Goal: Task Accomplishment & Management: Use online tool/utility

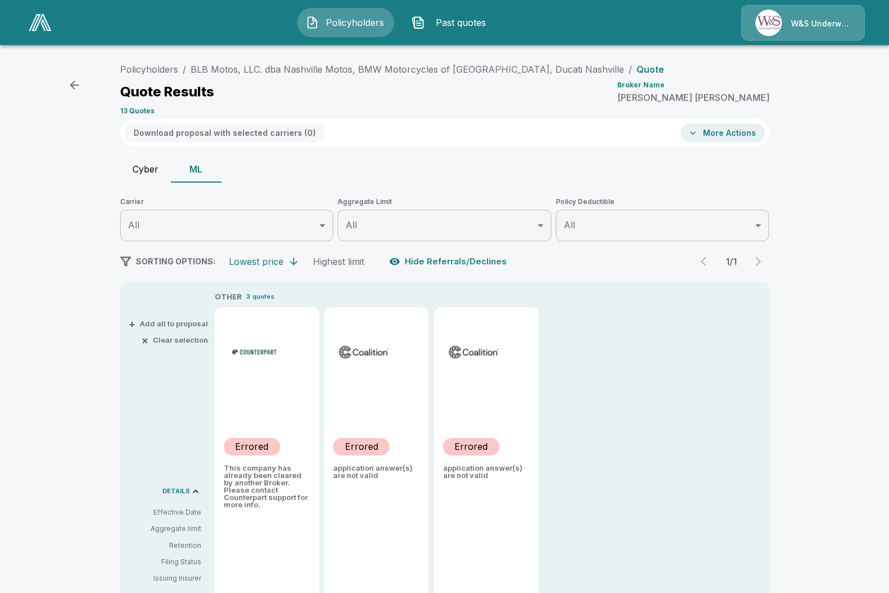
click at [145, 174] on button "Cyber" at bounding box center [145, 169] width 51 height 27
type input "*******"
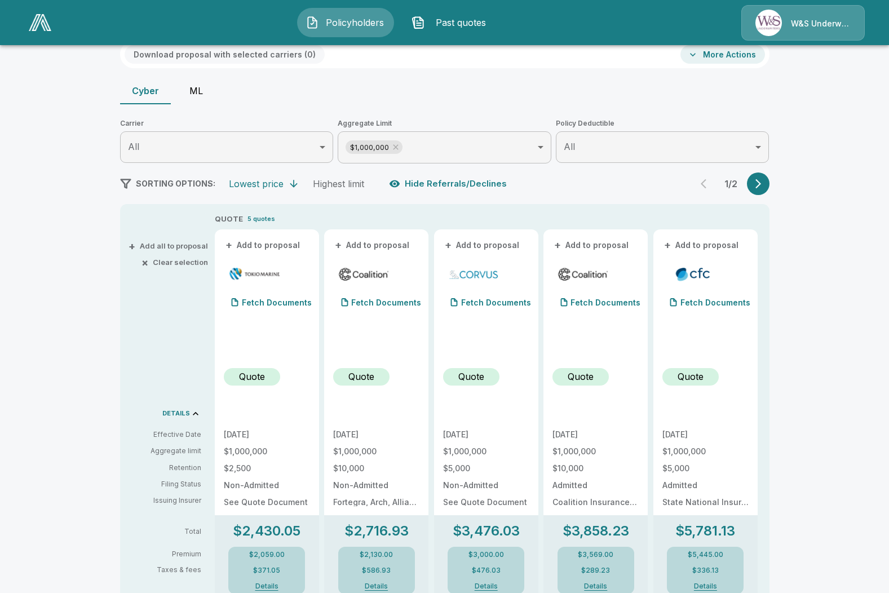
scroll to position [56, 0]
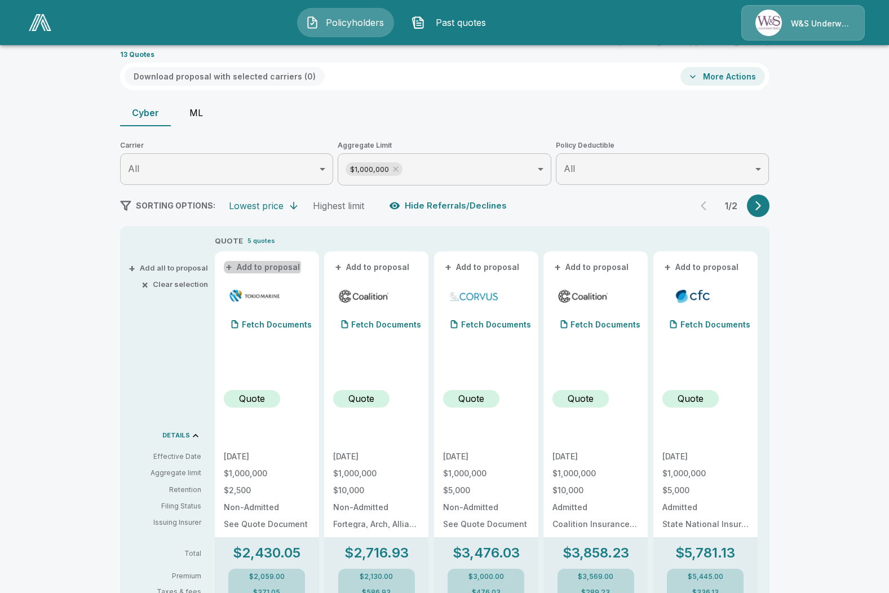
click at [265, 266] on button "+ Add to proposal" at bounding box center [263, 267] width 79 height 12
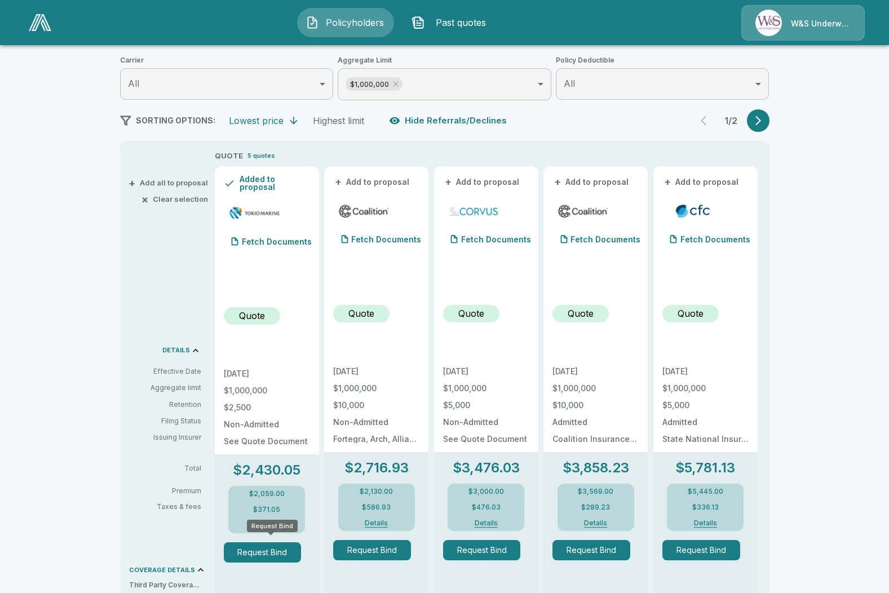
scroll to position [139, 0]
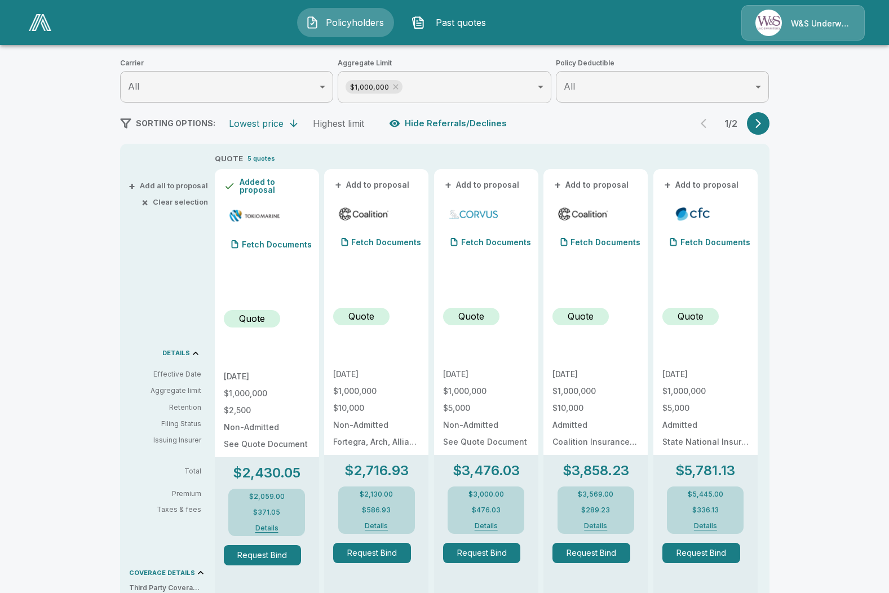
click at [267, 525] on button "Details" at bounding box center [266, 528] width 45 height 7
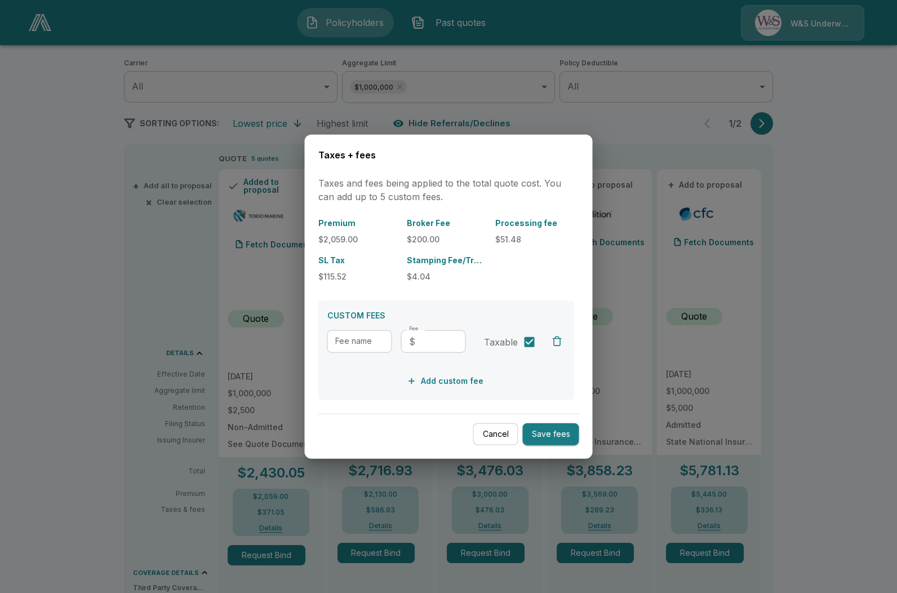
click at [493, 432] on button "Cancel" at bounding box center [495, 434] width 45 height 22
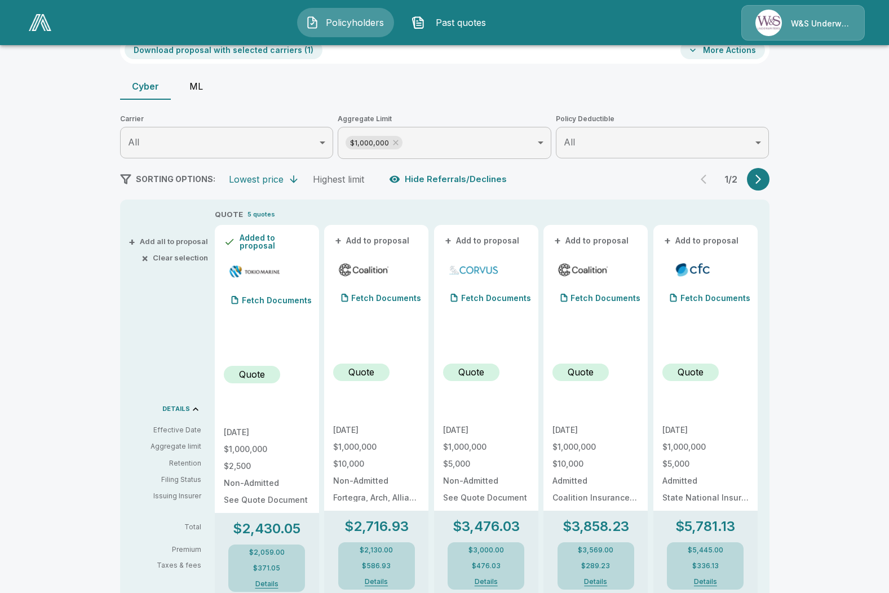
scroll to position [82, 0]
click at [453, 20] on span "Past quotes" at bounding box center [460, 23] width 62 height 14
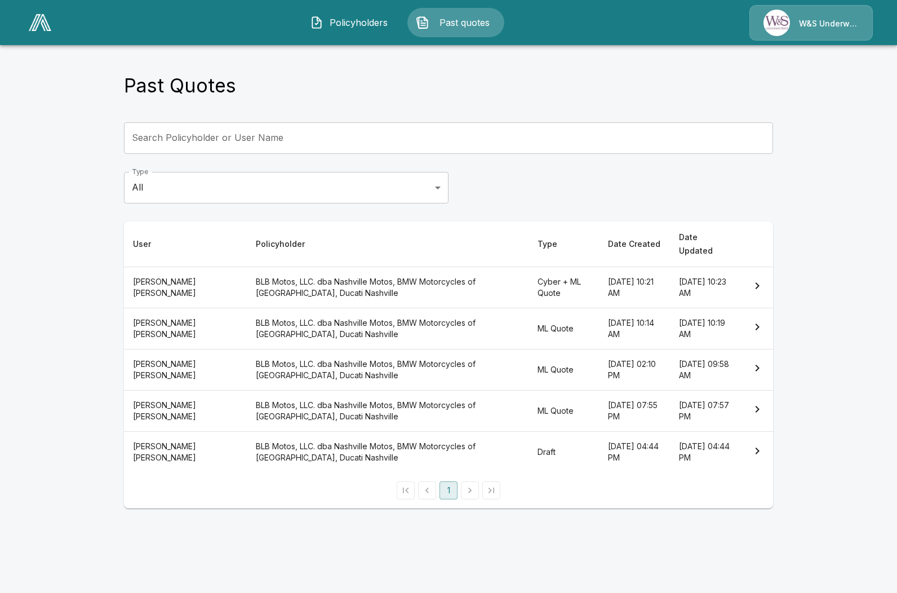
click at [469, 481] on li "pagination navigation" at bounding box center [469, 490] width 21 height 18
click at [333, 276] on th "BLB Motos, LLC. dba Nashville Motos, BMW Motorcycles of [GEOGRAPHIC_DATA], Duca…" at bounding box center [387, 287] width 281 height 41
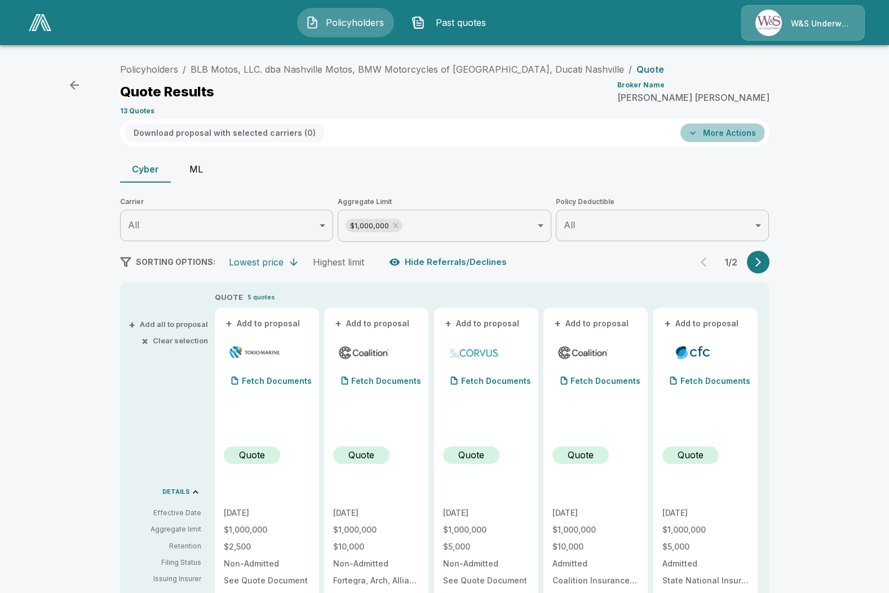
click at [698, 130] on icon "button" at bounding box center [692, 132] width 11 height 11
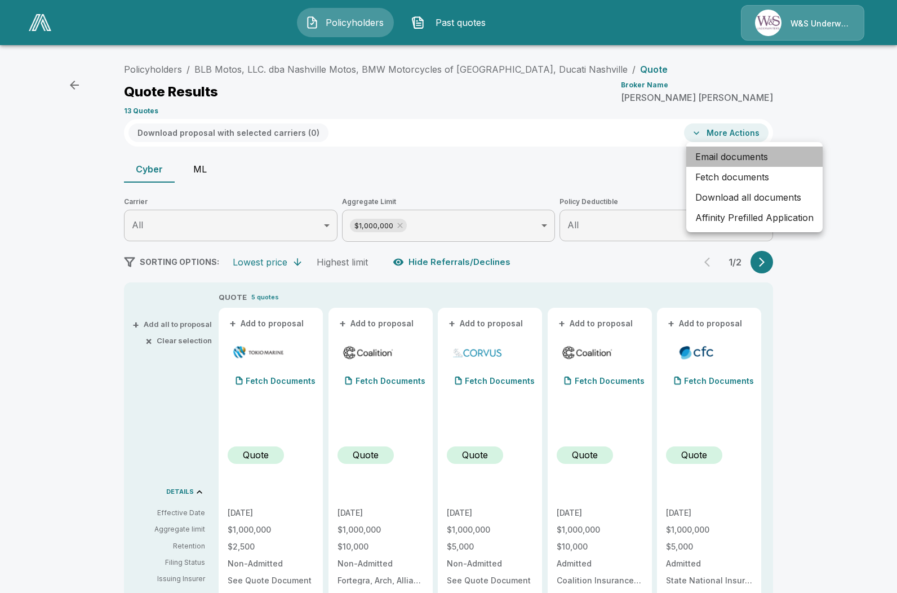
click at [725, 152] on li "Email documents" at bounding box center [754, 157] width 136 height 20
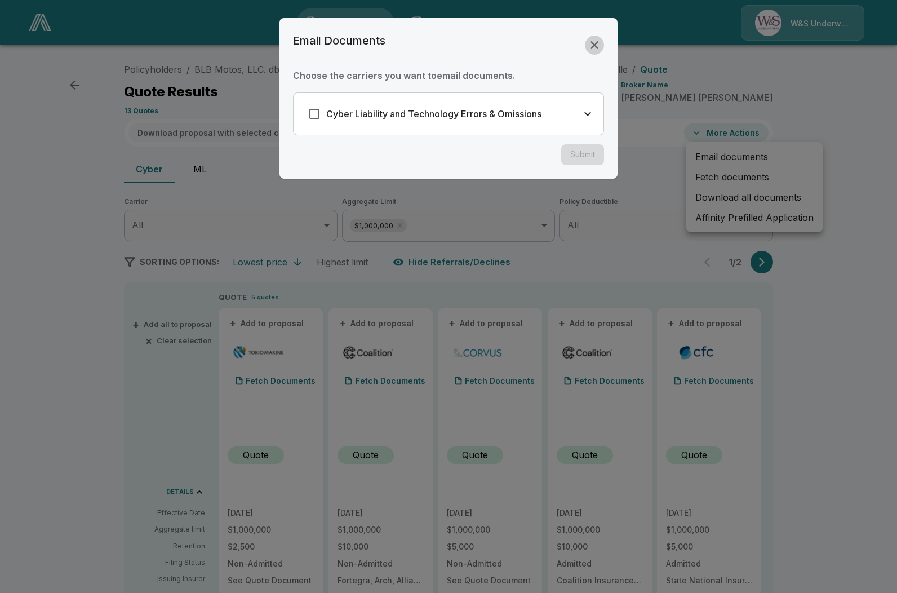
click at [592, 40] on icon "button" at bounding box center [595, 45] width 14 height 14
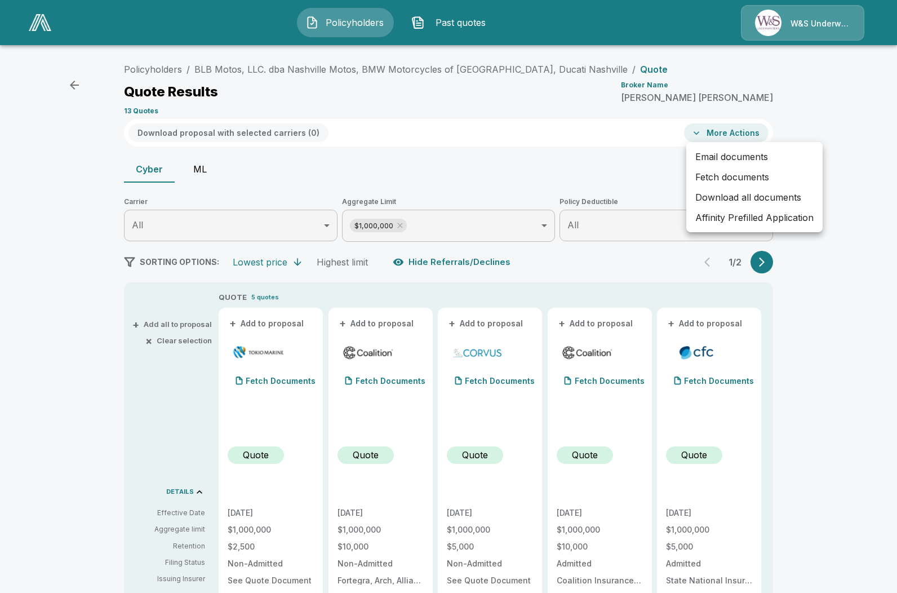
click at [697, 214] on li "Affinity Prefilled Application" at bounding box center [754, 217] width 136 height 20
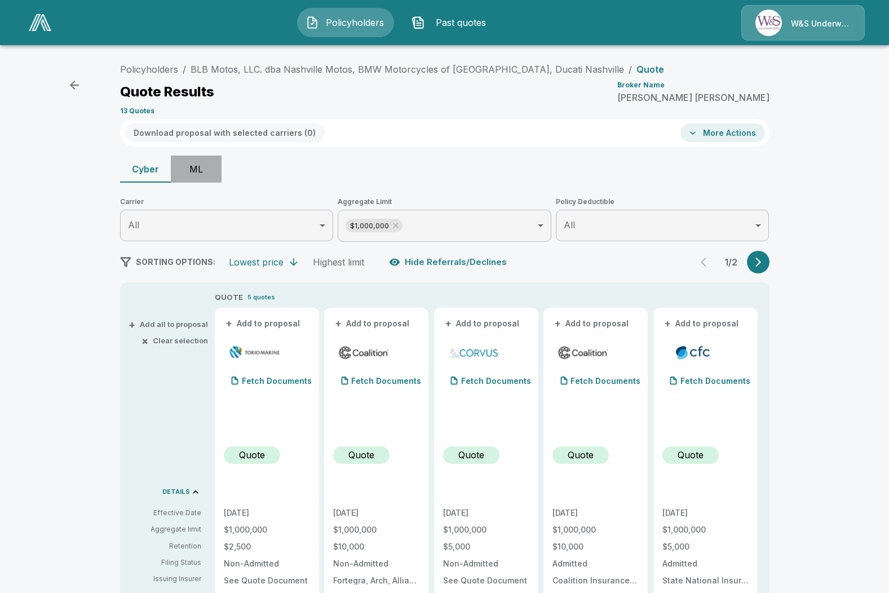
click at [207, 166] on button "ML" at bounding box center [196, 169] width 51 height 27
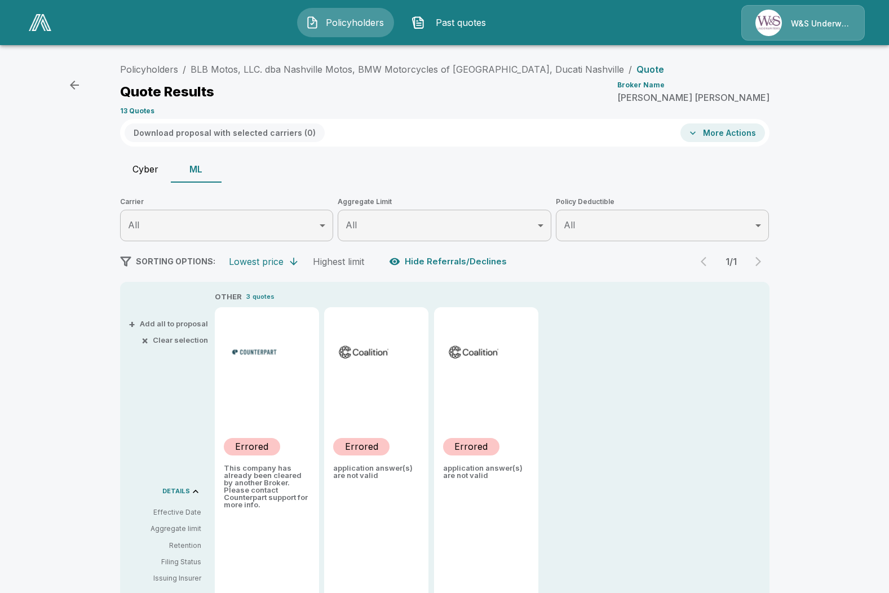
click at [152, 167] on button "Cyber" at bounding box center [145, 169] width 51 height 27
type input "*******"
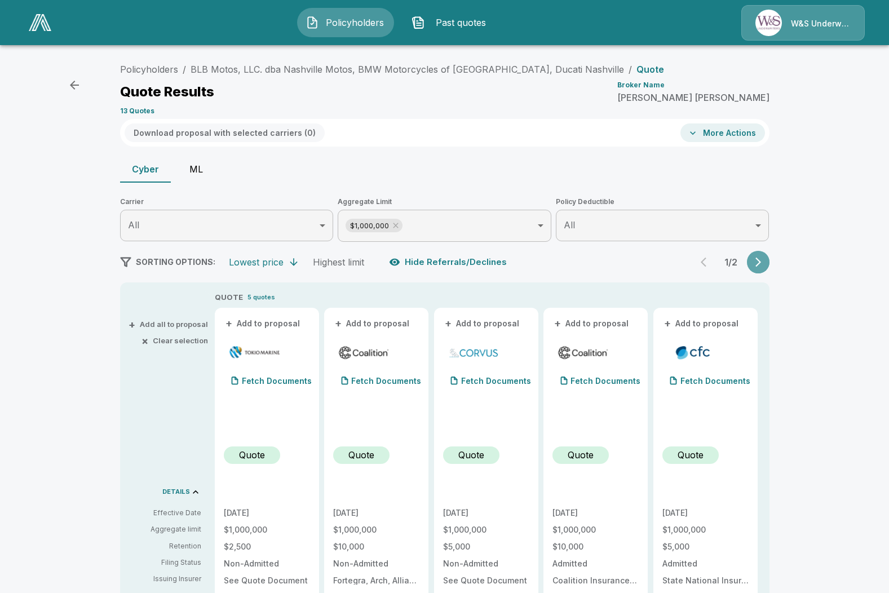
click at [759, 264] on icon "button" at bounding box center [757, 261] width 11 height 11
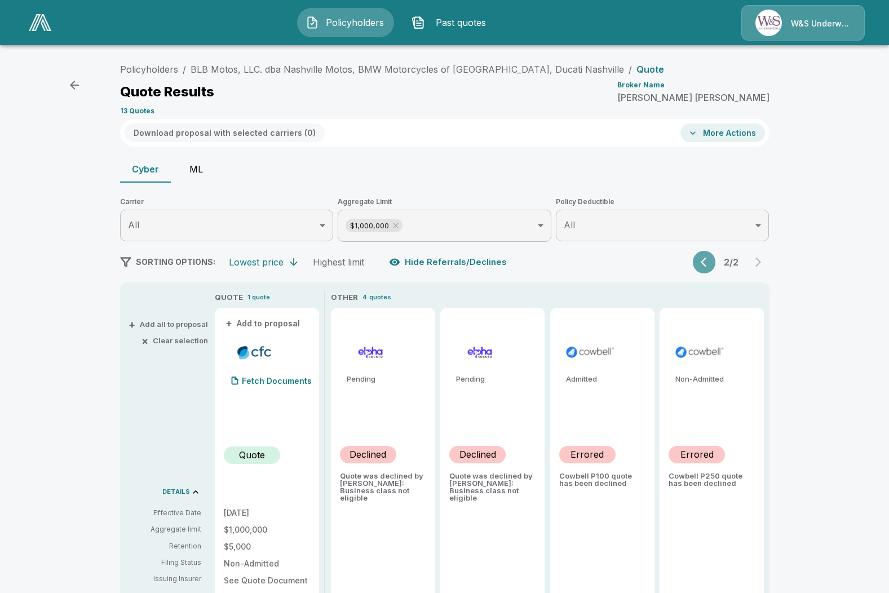
click at [709, 260] on icon "button" at bounding box center [705, 261] width 11 height 11
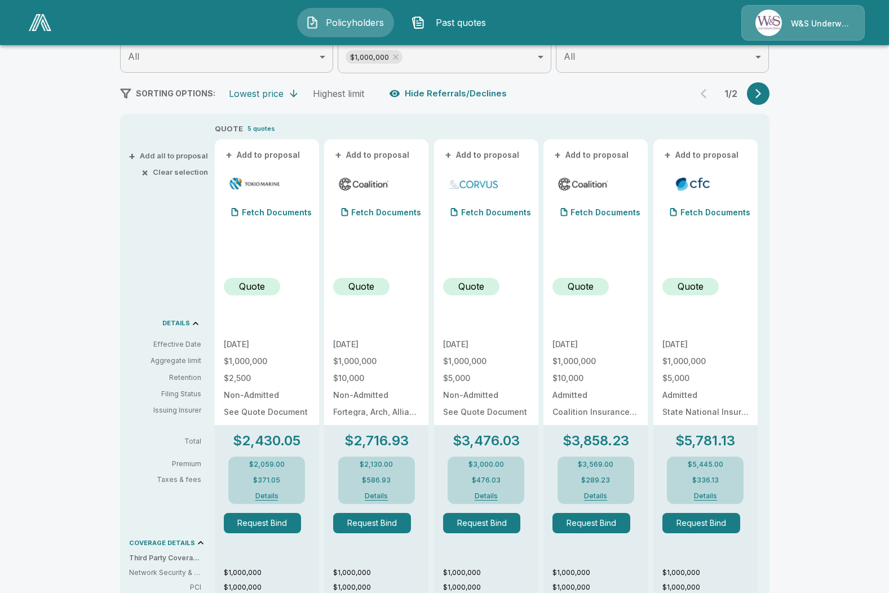
scroll to position [169, 0]
